Goal: Information Seeking & Learning: Learn about a topic

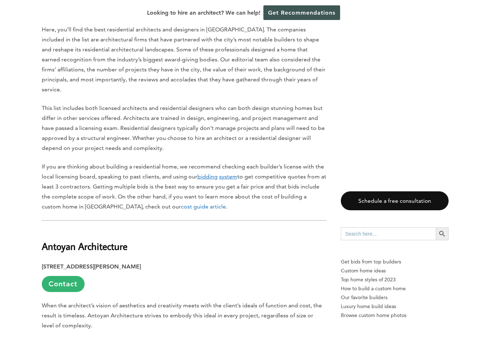
scroll to position [610, 0]
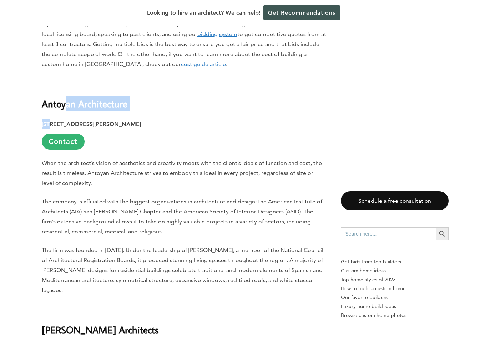
drag, startPoint x: 66, startPoint y: 94, endPoint x: 52, endPoint y: 113, distance: 24.1
drag, startPoint x: 40, startPoint y: 100, endPoint x: 163, endPoint y: 73, distance: 126.1
copy h2 "Antoyan Architecture"
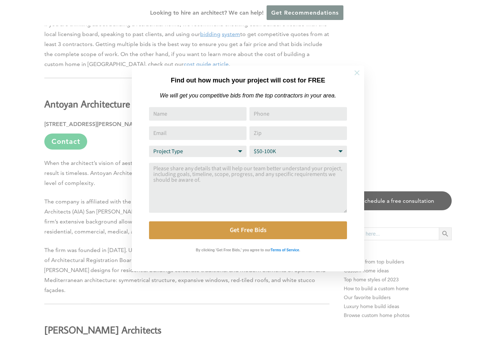
click at [353, 71] on icon at bounding box center [357, 73] width 8 height 8
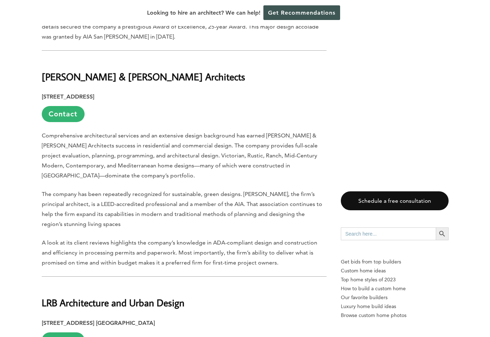
scroll to position [1099, 0]
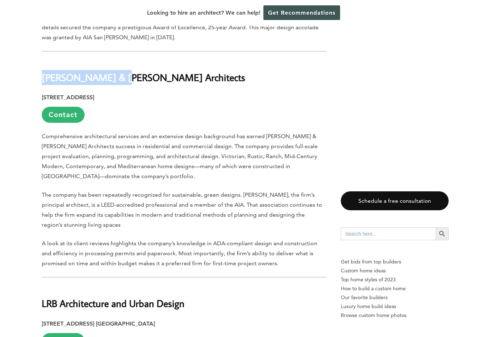
drag, startPoint x: 39, startPoint y: 53, endPoint x: 130, endPoint y: 32, distance: 93.0
click at [150, 60] on h2 "[PERSON_NAME] & [PERSON_NAME] Architects" at bounding box center [184, 72] width 285 height 25
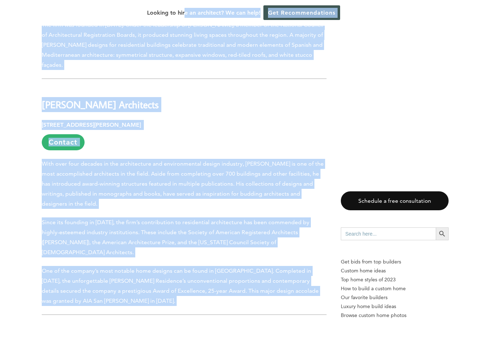
scroll to position [764, 0]
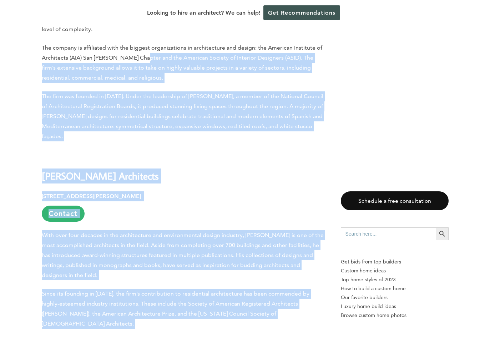
drag, startPoint x: 40, startPoint y: 54, endPoint x: 141, endPoint y: 45, distance: 101.1
click at [192, 168] on h2 "[PERSON_NAME] Architects" at bounding box center [184, 171] width 285 height 25
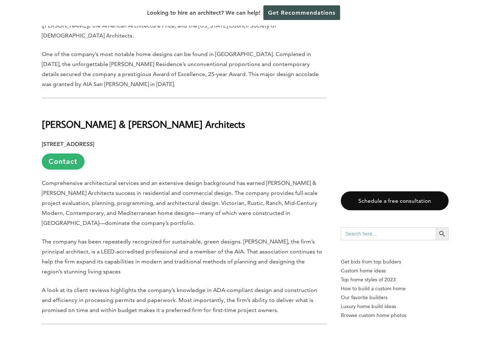
scroll to position [1052, 0]
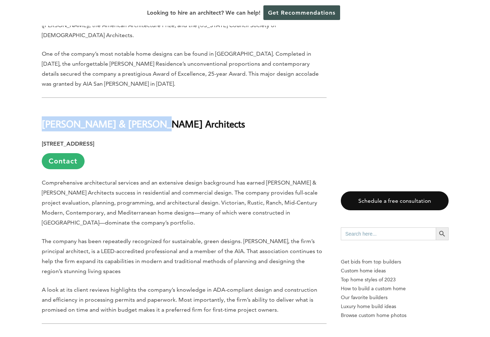
drag, startPoint x: 40, startPoint y: 103, endPoint x: 152, endPoint y: 90, distance: 113.6
copy h2 "[PERSON_NAME] & [PERSON_NAME] Architects"
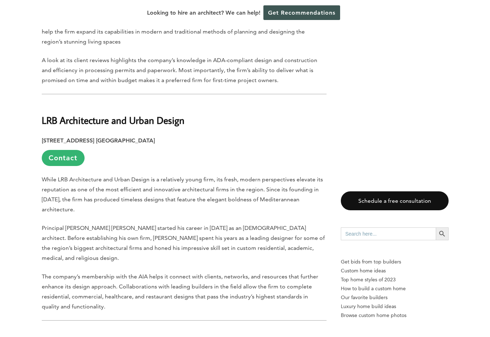
scroll to position [1306, 0]
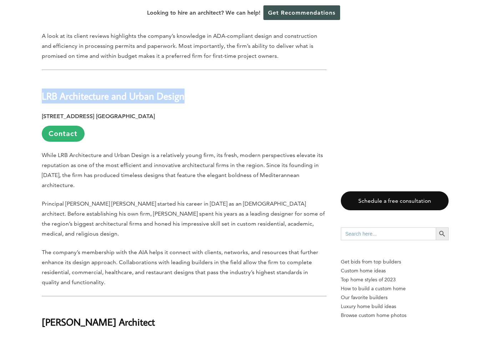
drag, startPoint x: 36, startPoint y: 73, endPoint x: 221, endPoint y: 52, distance: 186.2
copy h2 "LRB Architecture and Urban Design"
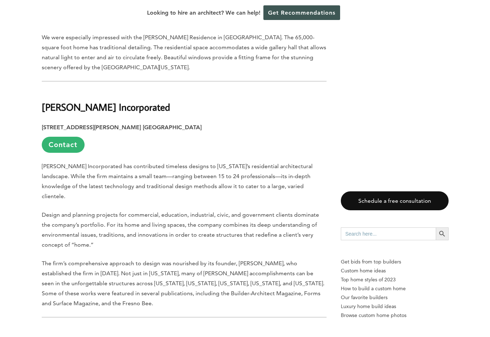
scroll to position [2829, 0]
drag, startPoint x: 42, startPoint y: 68, endPoint x: 160, endPoint y: 57, distance: 118.1
click at [160, 90] on h2 "[PERSON_NAME] Incorporated" at bounding box center [184, 102] width 285 height 25
copy h2 "[PERSON_NAME] Incorporated"
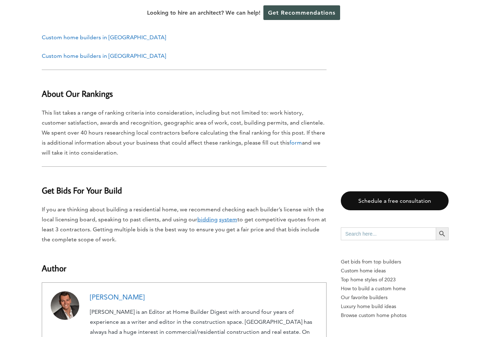
scroll to position [3190, 0]
drag, startPoint x: 216, startPoint y: 258, endPoint x: 97, endPoint y: 156, distance: 156.0
click at [97, 204] on p "If you are thinking about building a residential home, we recommend checking ea…" at bounding box center [184, 224] width 285 height 40
